Goal: Information Seeking & Learning: Learn about a topic

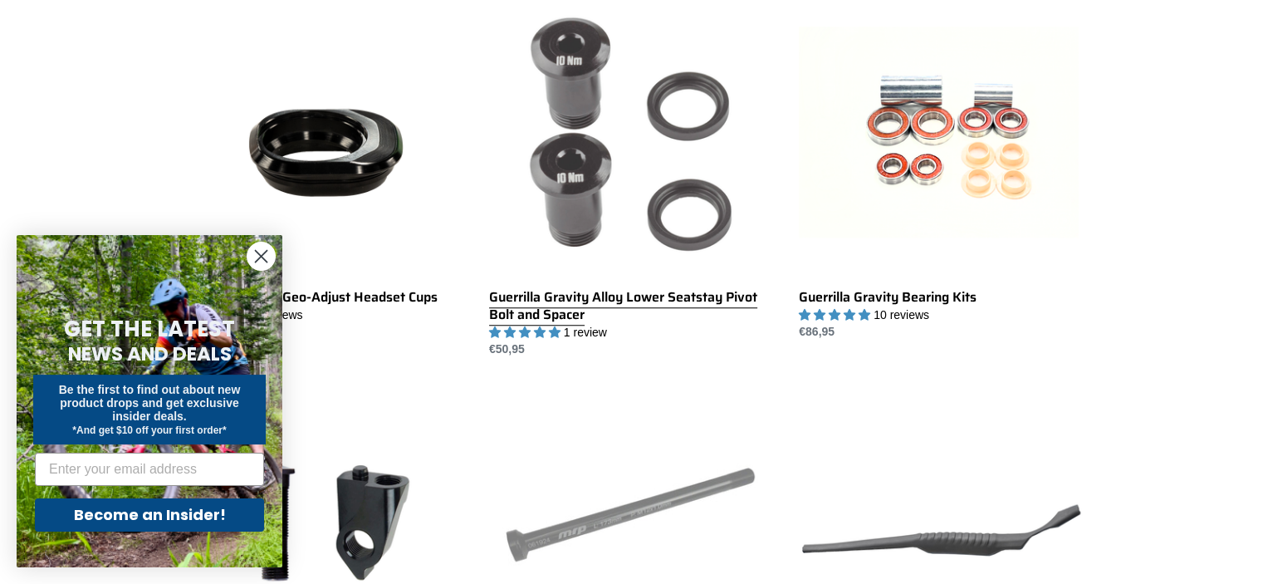
scroll to position [1162, 0]
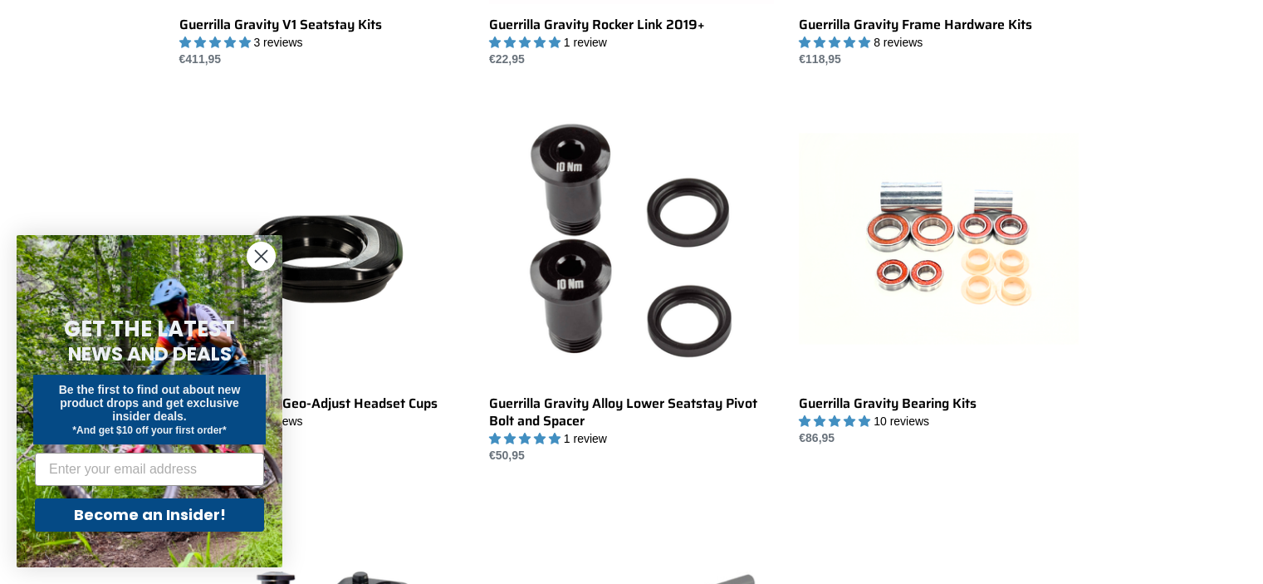
click at [263, 259] on icon "Close dialog" at bounding box center [262, 257] width 12 height 12
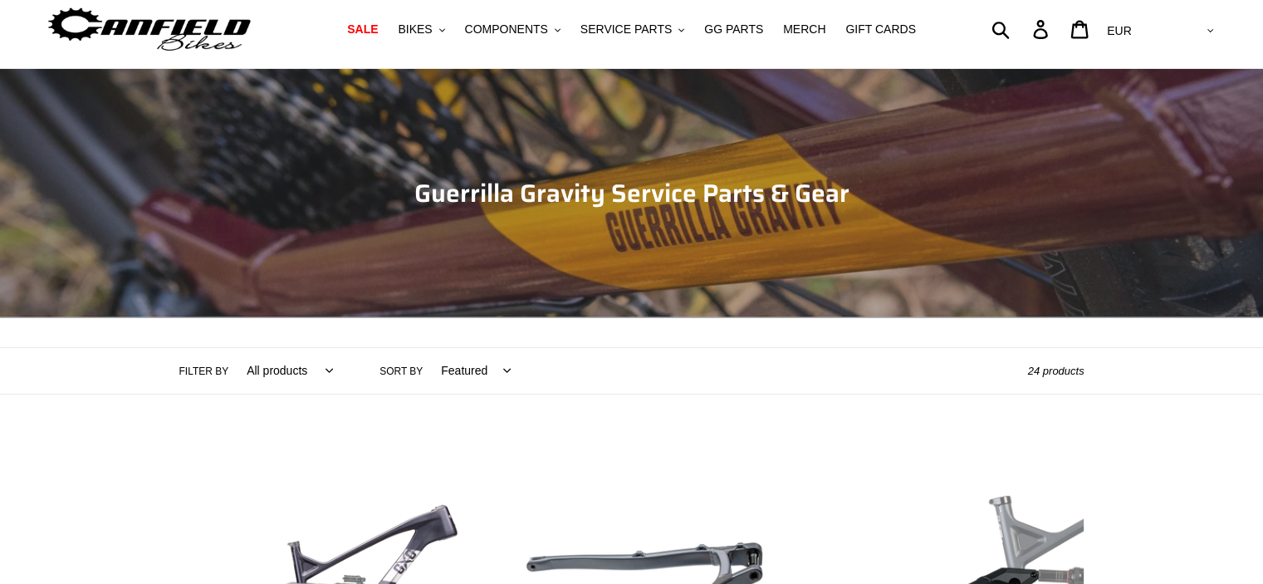
scroll to position [0, 0]
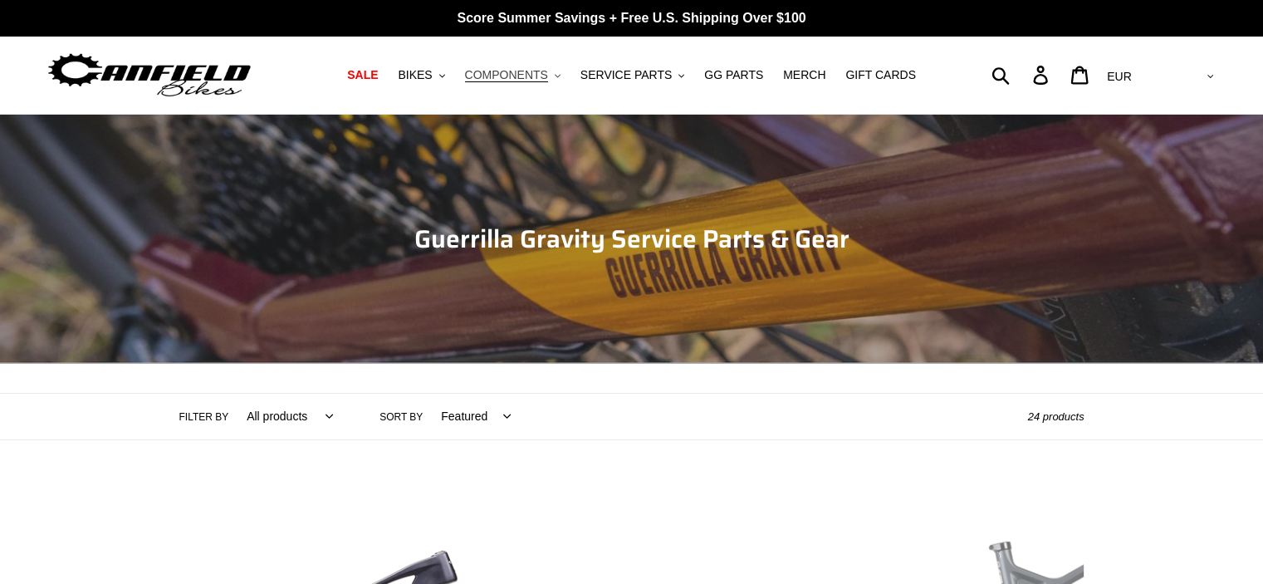
click at [546, 73] on span "COMPONENTS" at bounding box center [506, 75] width 83 height 14
click at [432, 73] on span "BIKES" at bounding box center [415, 75] width 34 height 14
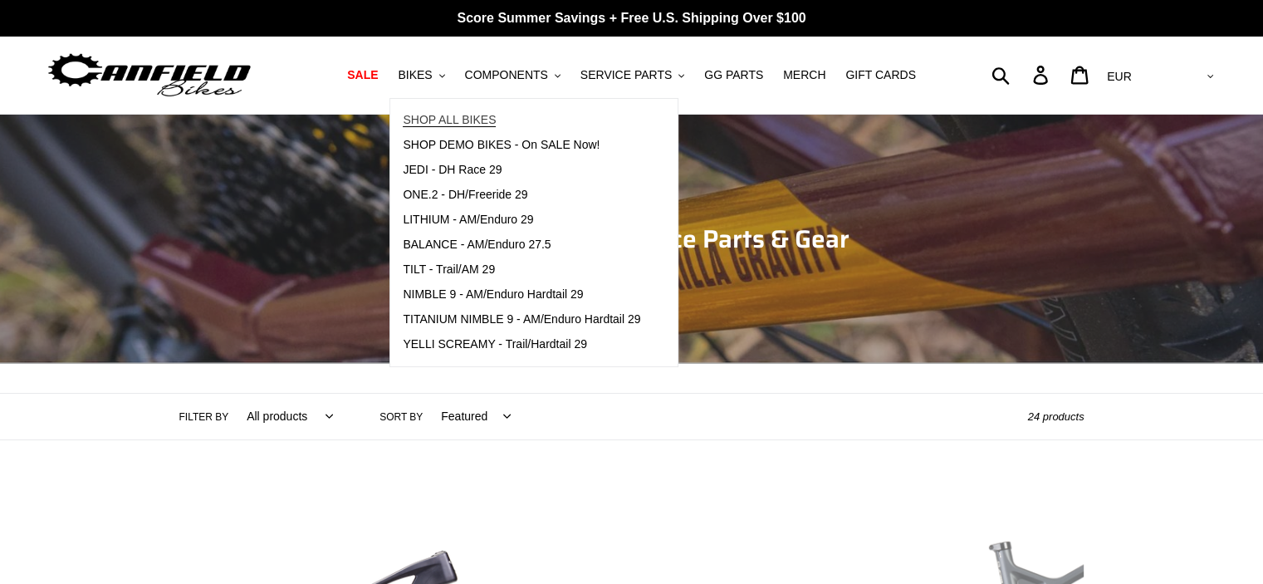
click at [496, 122] on span "SHOP ALL BIKES" at bounding box center [449, 120] width 93 height 14
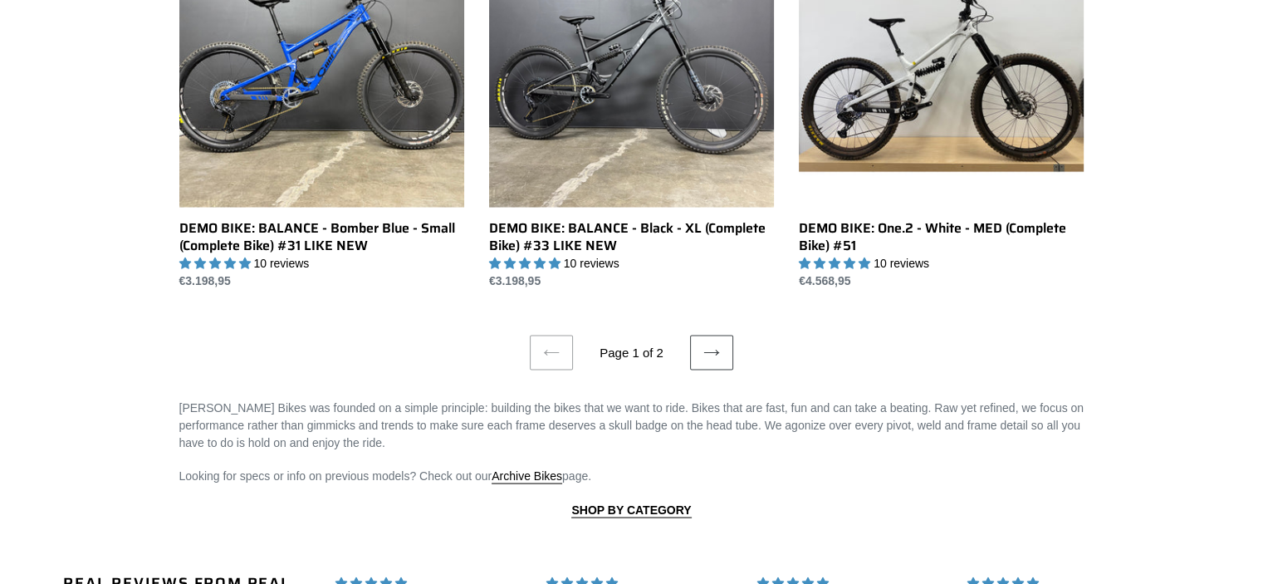
scroll to position [3237, 0]
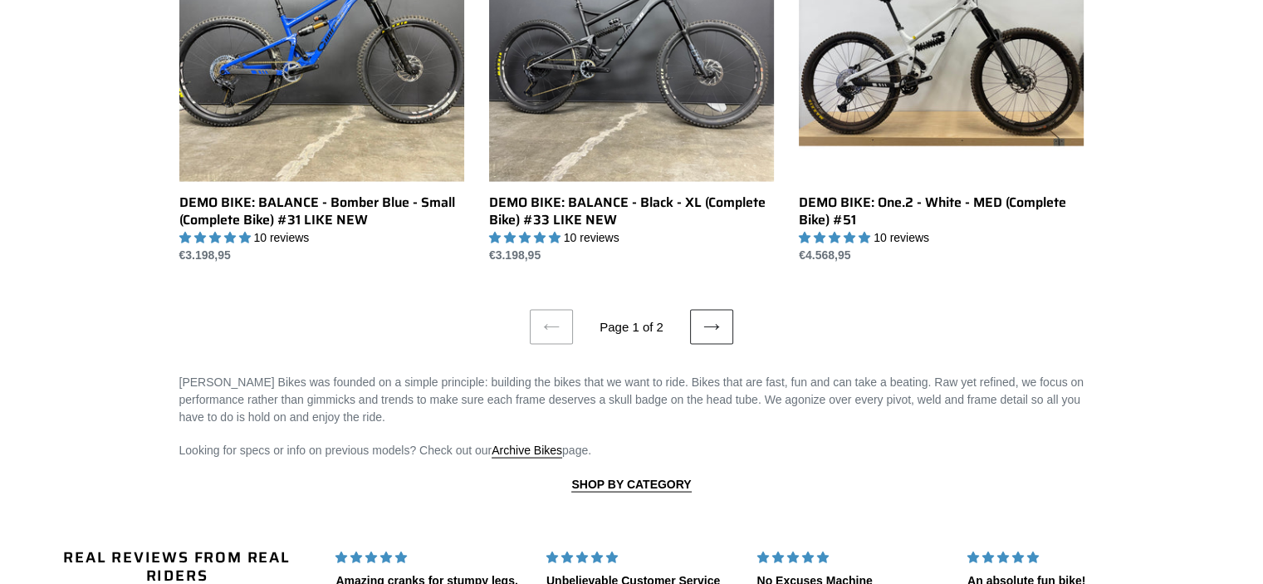
click at [717, 329] on icon at bounding box center [711, 327] width 17 height 17
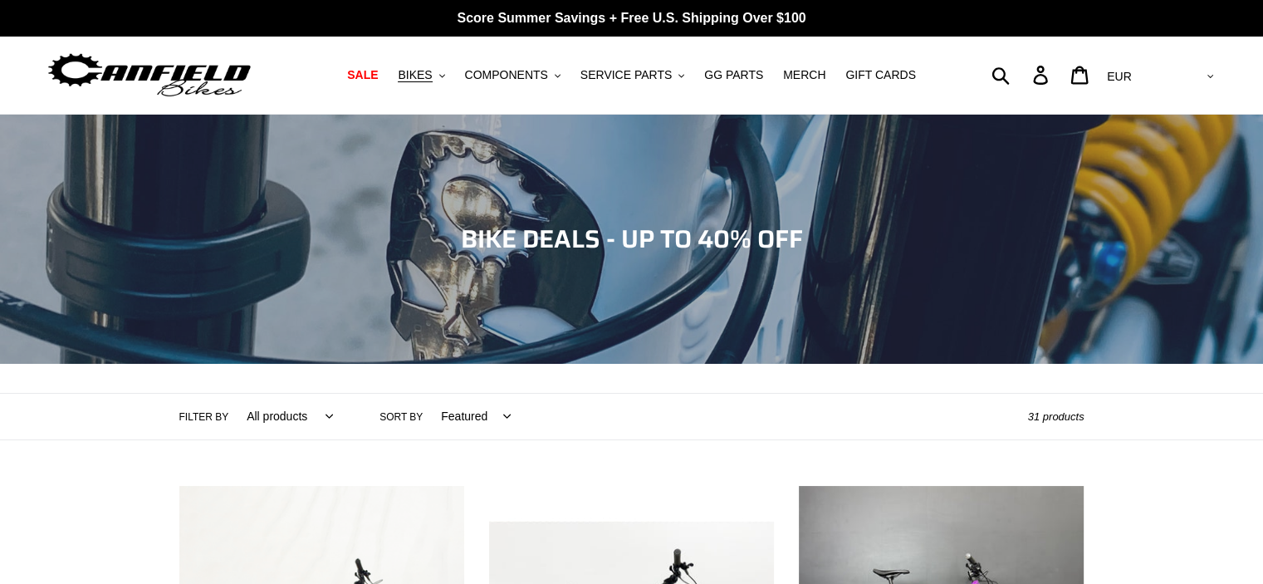
click at [305, 414] on select "All products 275 29er balance BFCM23 BFCM24 CBF DEMO BIKE Downhill Enduro Full …" at bounding box center [286, 416] width 108 height 46
select select "/collections/bikes/29er"
click at [232, 393] on select "All products 275 29er balance BFCM23 BFCM24 CBF DEMO BIKE Downhill Enduro Full …" at bounding box center [286, 416] width 108 height 46
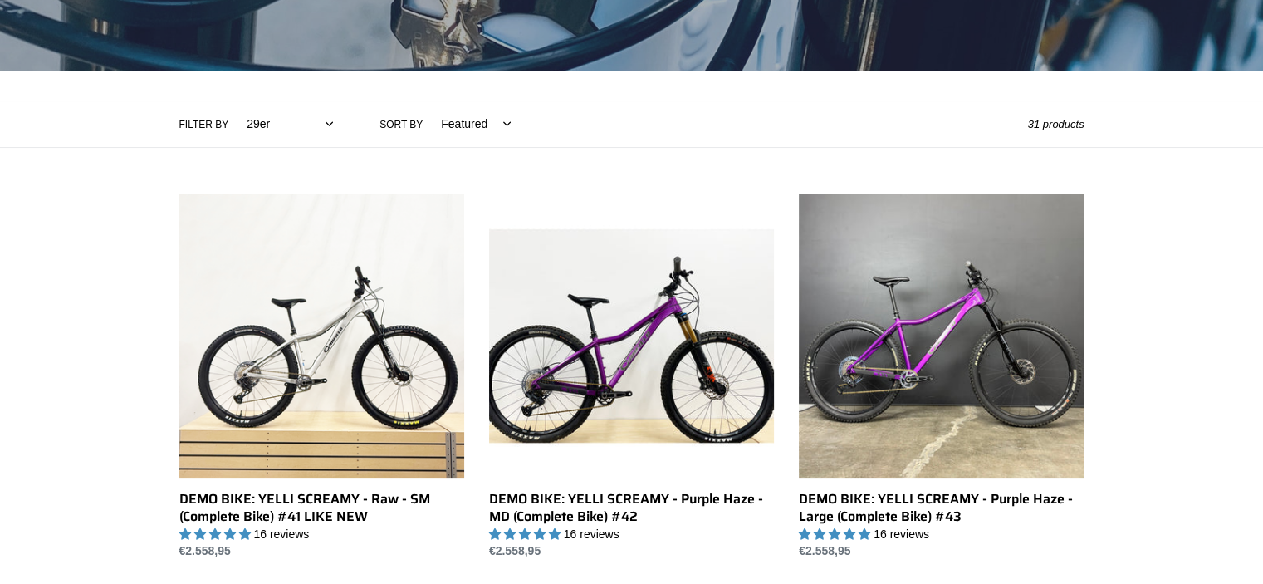
scroll to position [498, 0]
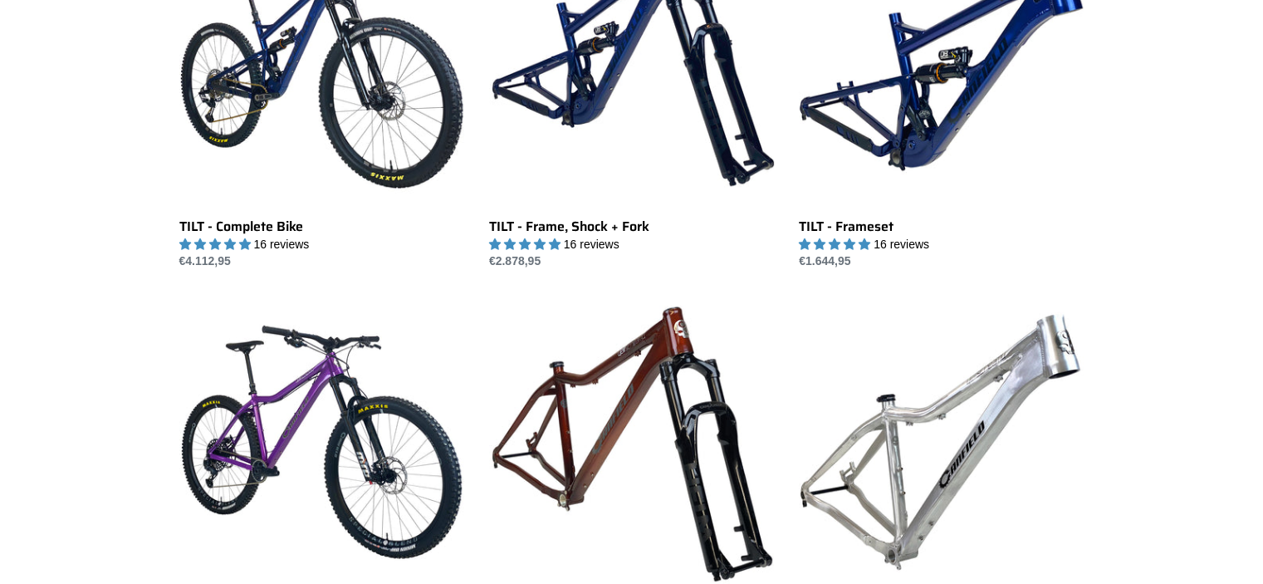
scroll to position [415, 0]
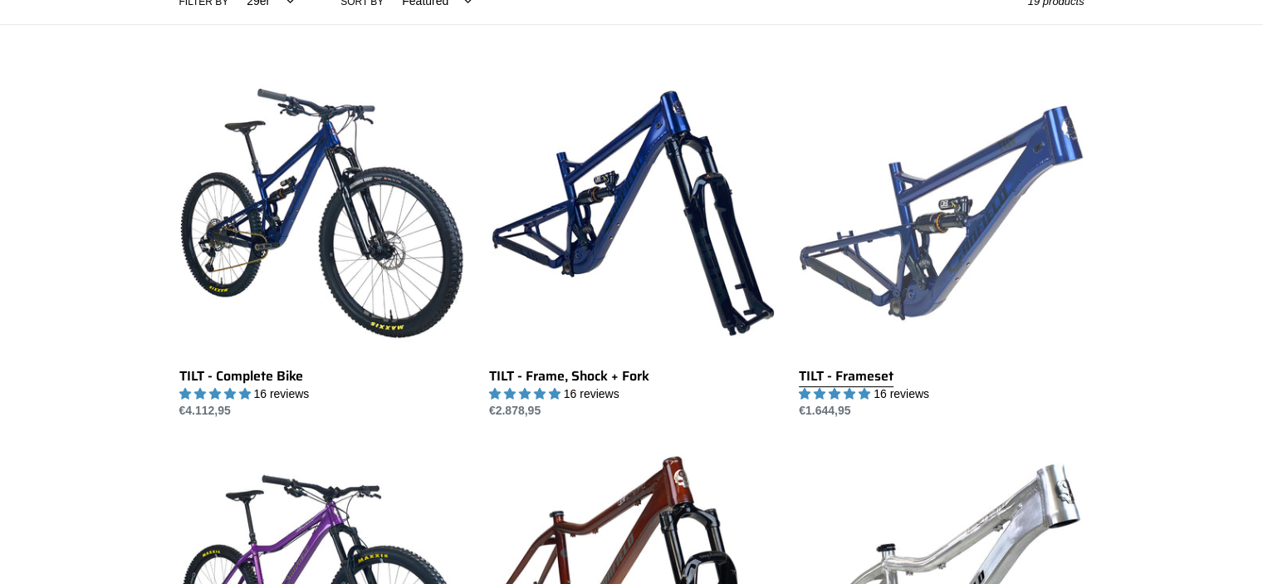
click at [902, 285] on link "TILT - Frameset" at bounding box center [941, 245] width 285 height 349
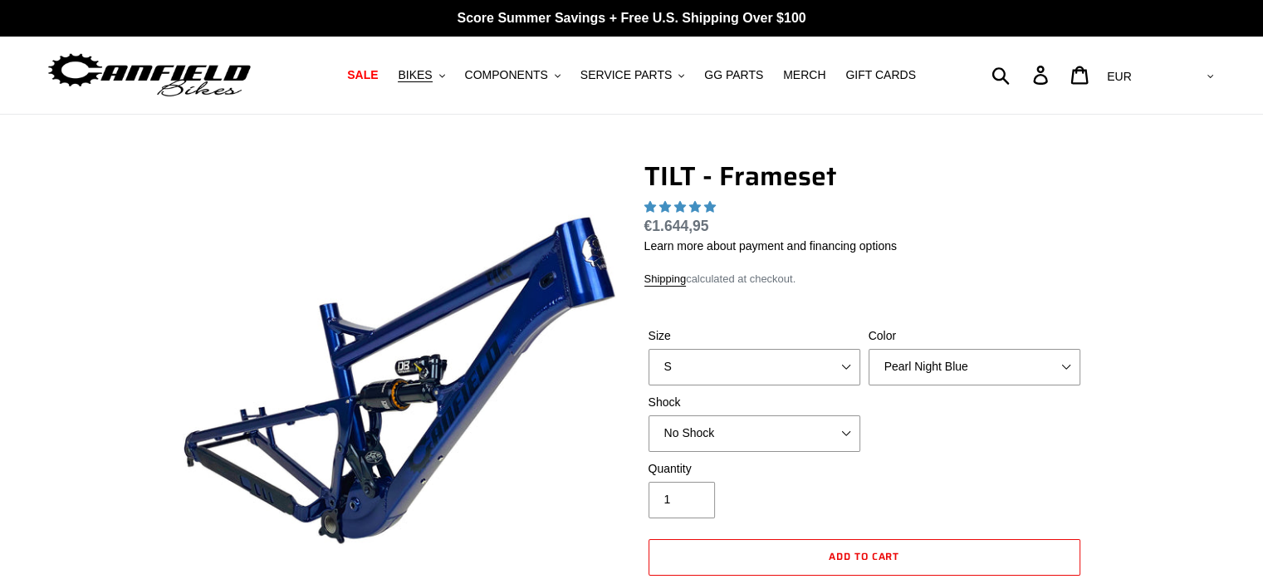
select select "highest-rating"
click at [432, 79] on span "BIKES" at bounding box center [415, 75] width 34 height 14
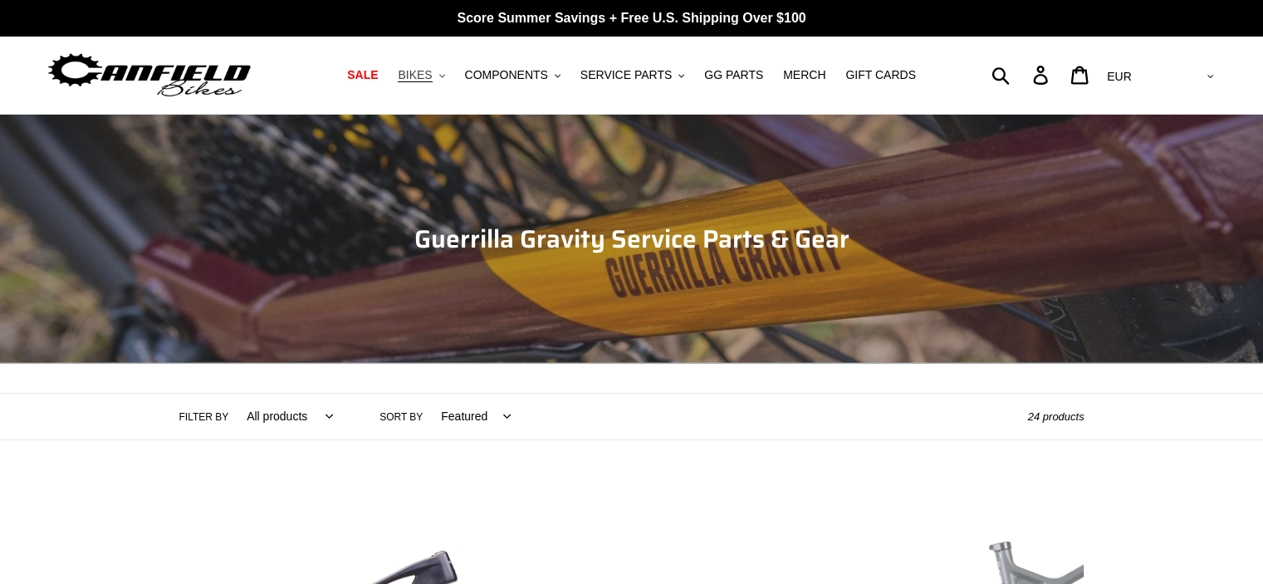
click at [425, 71] on span "BIKES" at bounding box center [415, 75] width 34 height 14
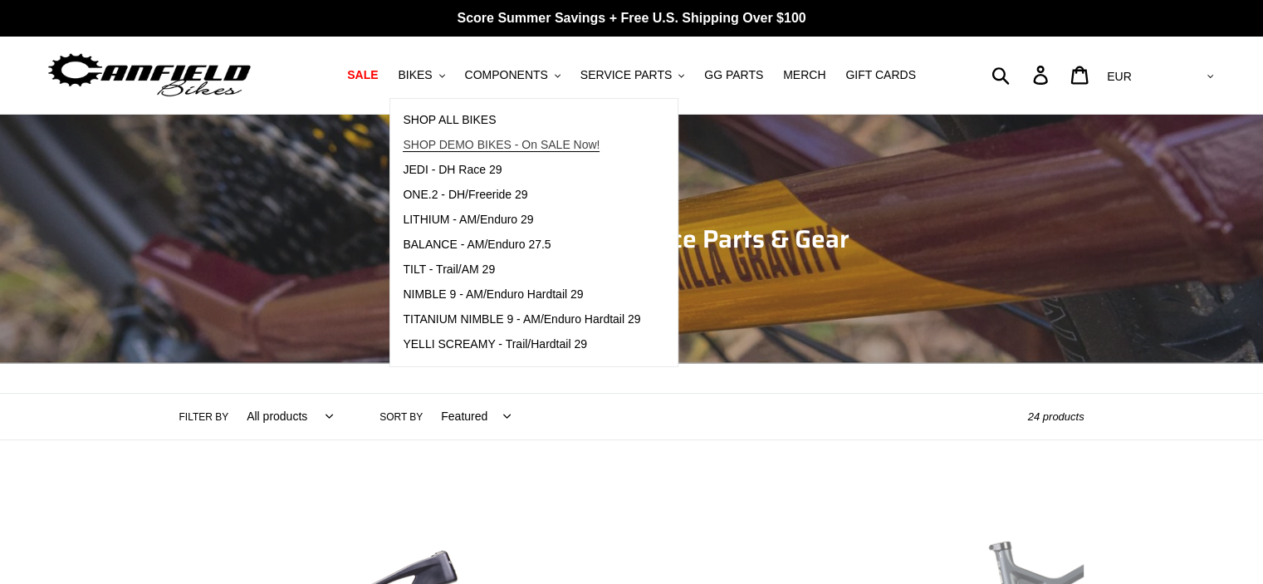
click at [501, 149] on span "SHOP DEMO BIKES - On SALE Now!" at bounding box center [501, 145] width 197 height 14
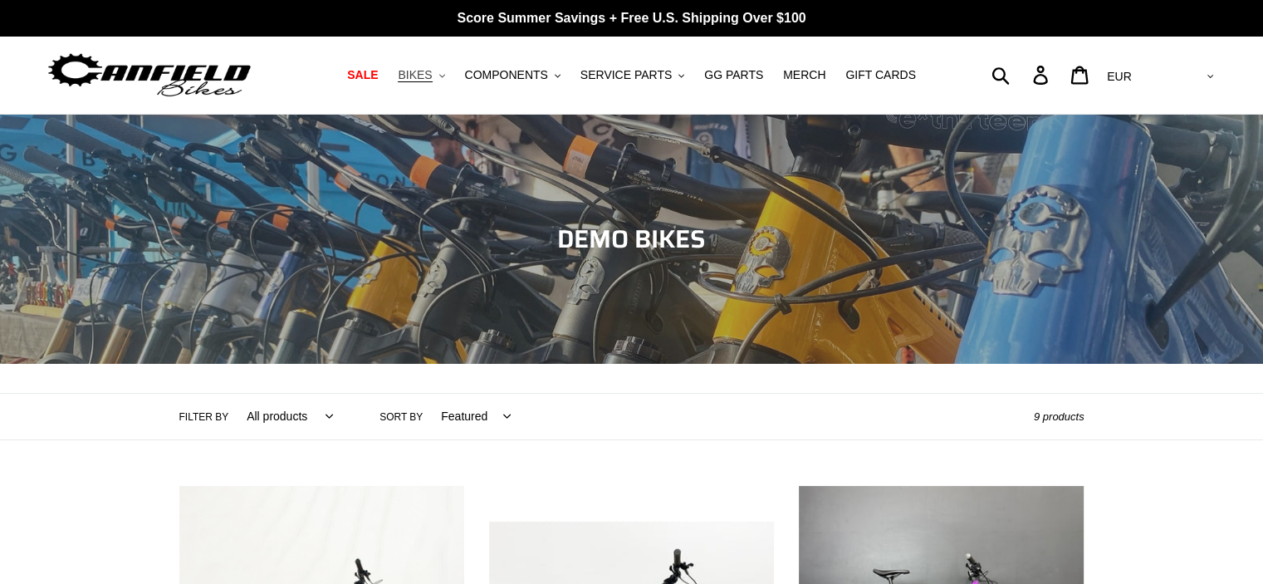
click at [452, 74] on button "BIKES .cls-1{fill:#231f20}" at bounding box center [420, 75] width 63 height 22
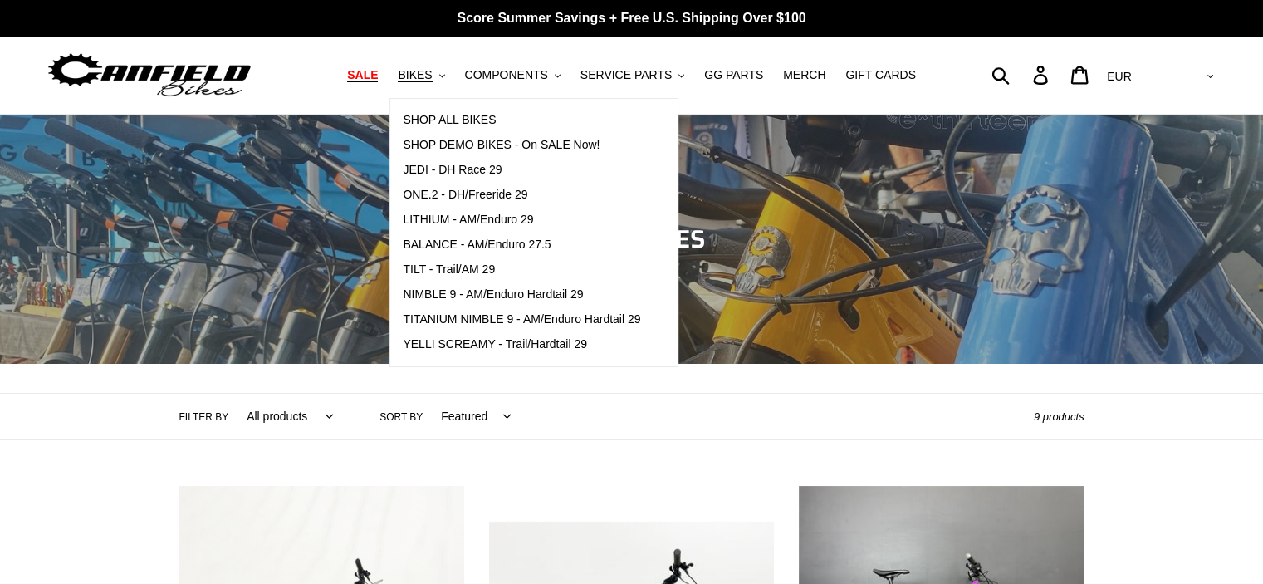
click at [378, 74] on span "SALE" at bounding box center [362, 75] width 31 height 14
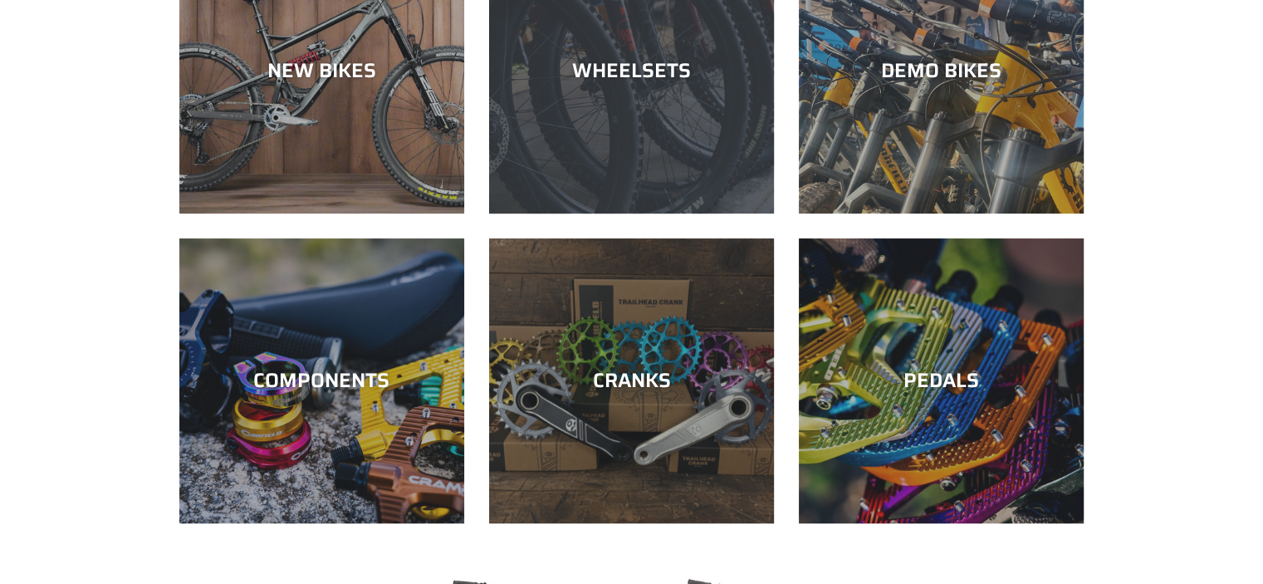
scroll to position [581, 0]
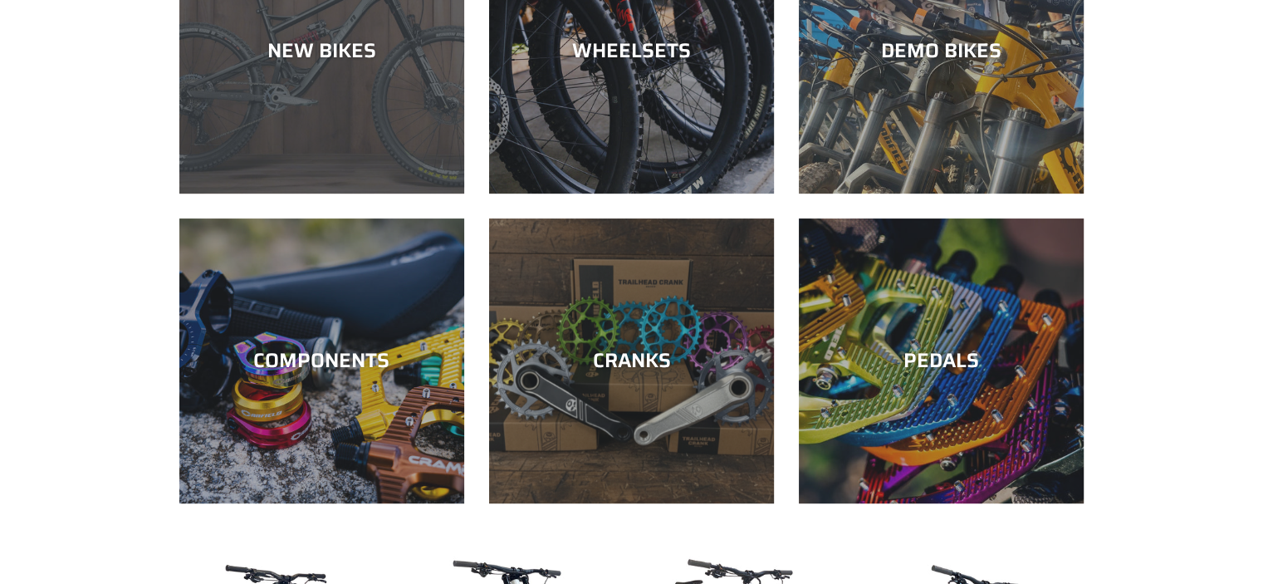
click at [382, 193] on div "NEW BIKES" at bounding box center [321, 193] width 285 height 0
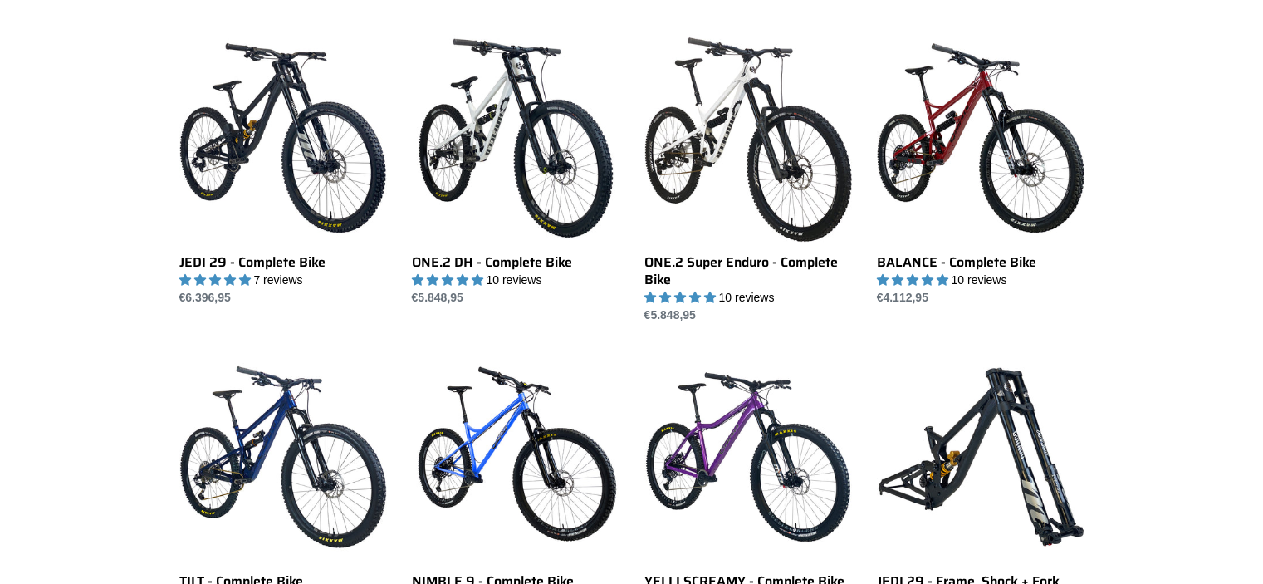
scroll to position [1162, 0]
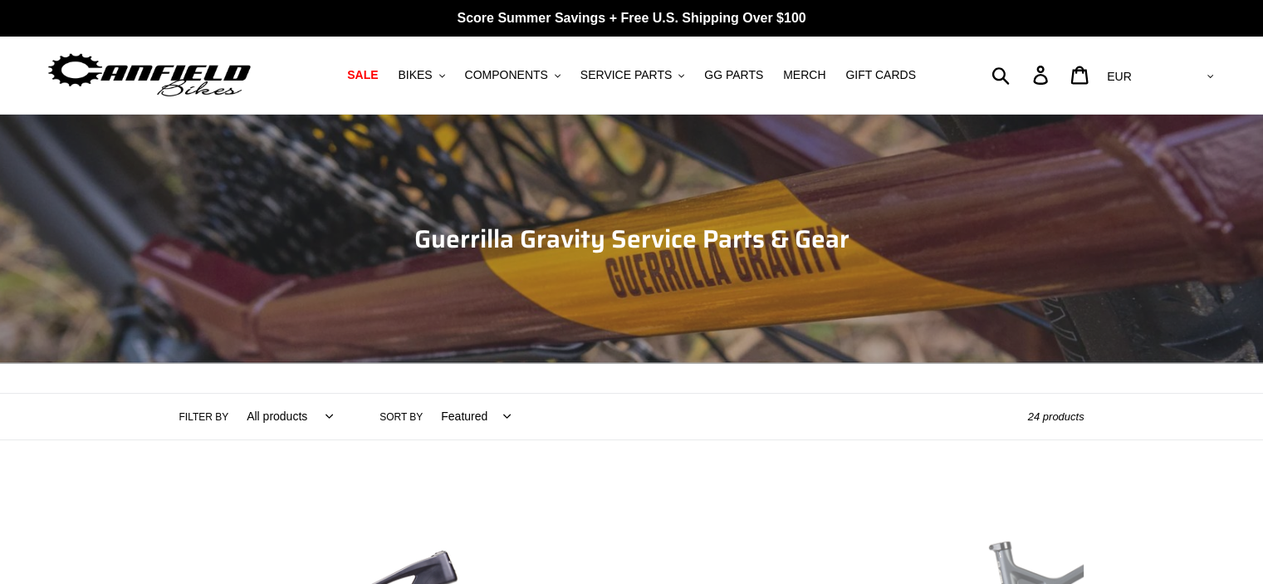
scroll to position [415, 0]
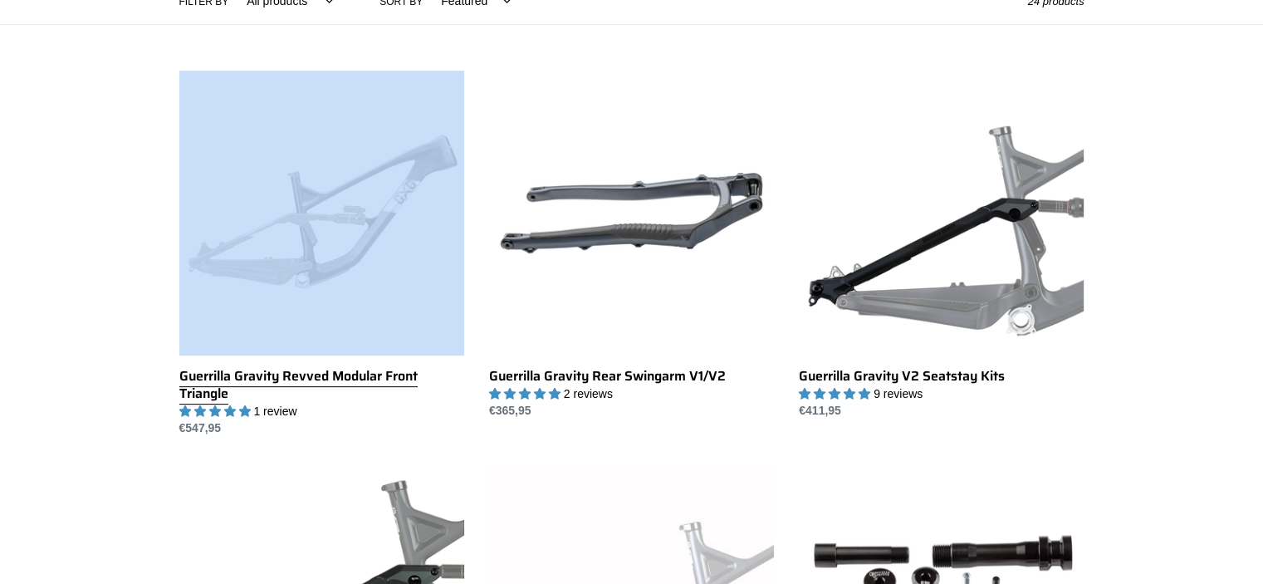
drag, startPoint x: 173, startPoint y: 377, endPoint x: 269, endPoint y: 382, distance: 96.4
click at [267, 382] on li "Guerrilla Gravity Revved Modular Front Triangle Guerrilla Gravity Revved Modula…" at bounding box center [309, 269] width 310 height 396
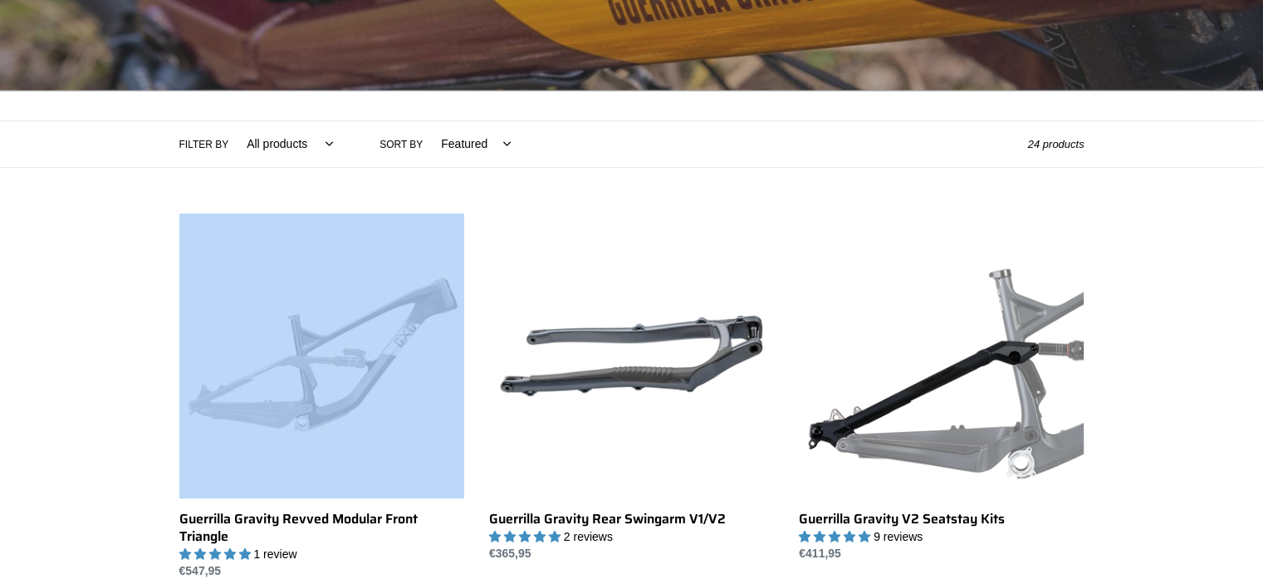
scroll to position [0, 0]
